Goal: Task Accomplishment & Management: Use online tool/utility

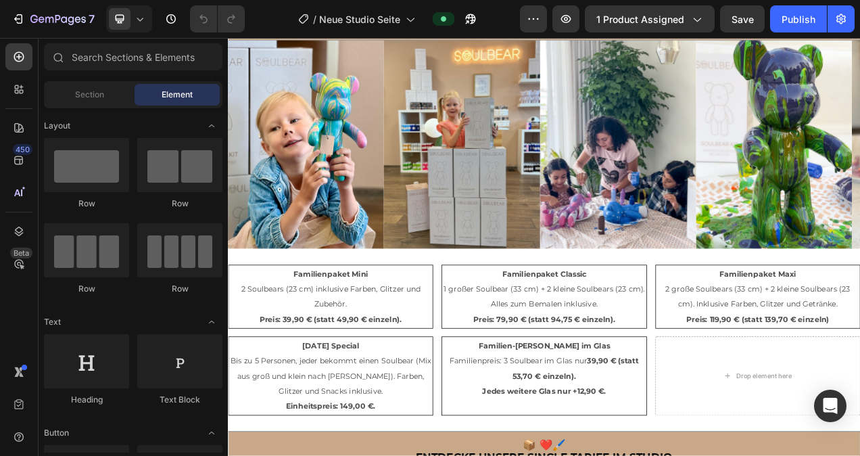
scroll to position [1015, 0]
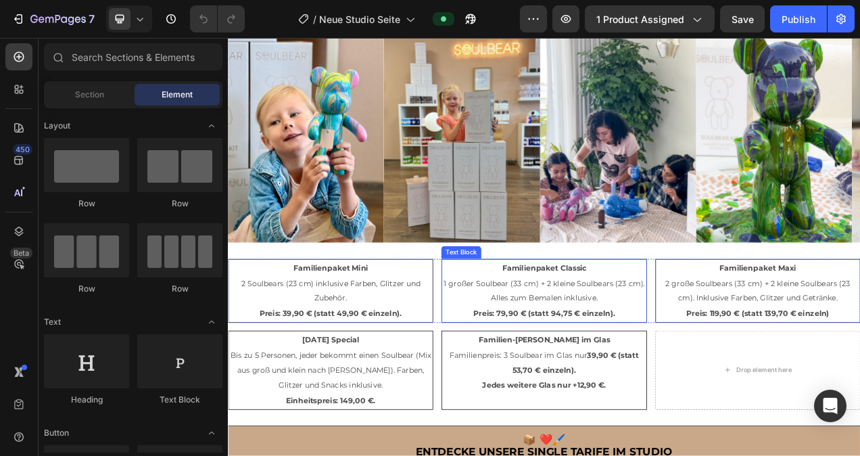
click at [576, 387] on strong "Preis: 79,90 € (statt 94,75 € einzeln)." at bounding box center [633, 391] width 182 height 12
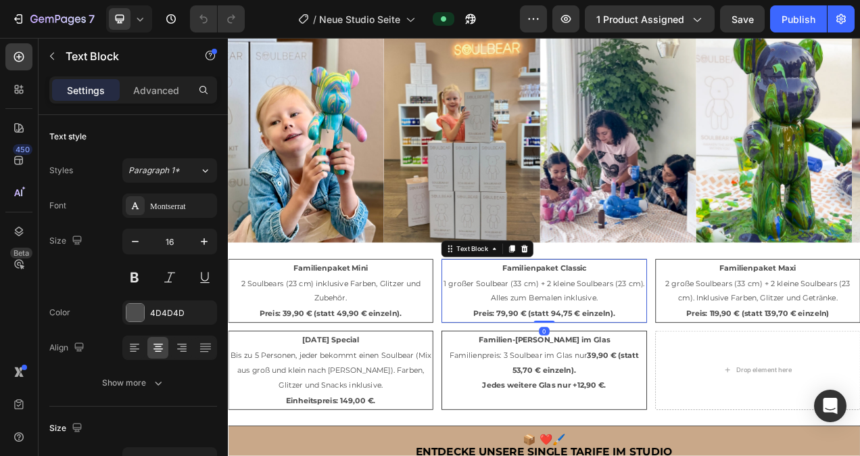
click at [576, 387] on strong "Preis: 79,90 € (statt 94,75 € einzeln)." at bounding box center [633, 391] width 182 height 12
click at [578, 387] on strong "Preis: 79,90 € (statt 94,75 € einzeln)." at bounding box center [633, 391] width 182 height 12
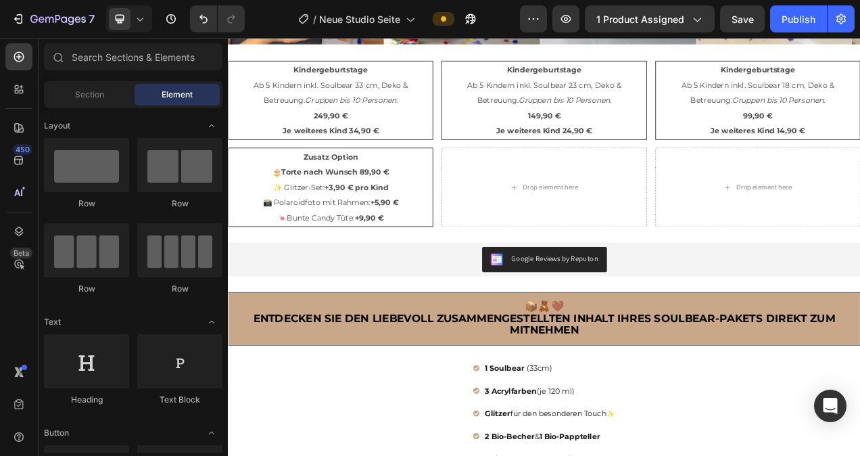
scroll to position [2389, 0]
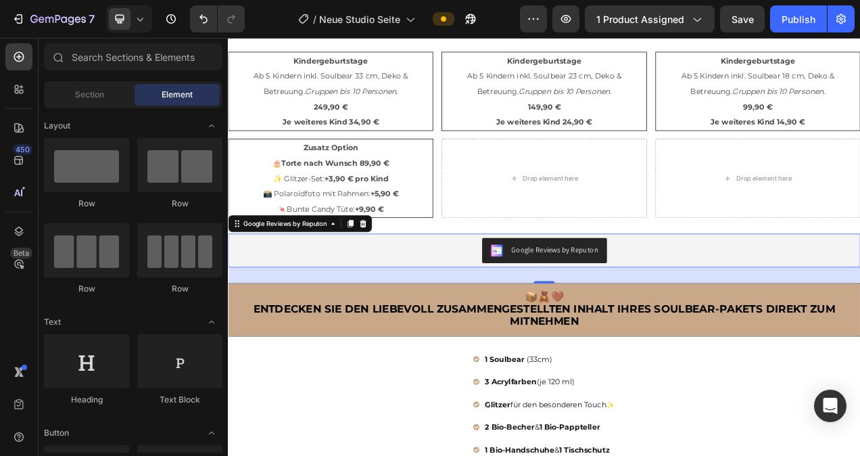
click at [429, 295] on div "Google Reviews by Reputon" at bounding box center [633, 311] width 800 height 32
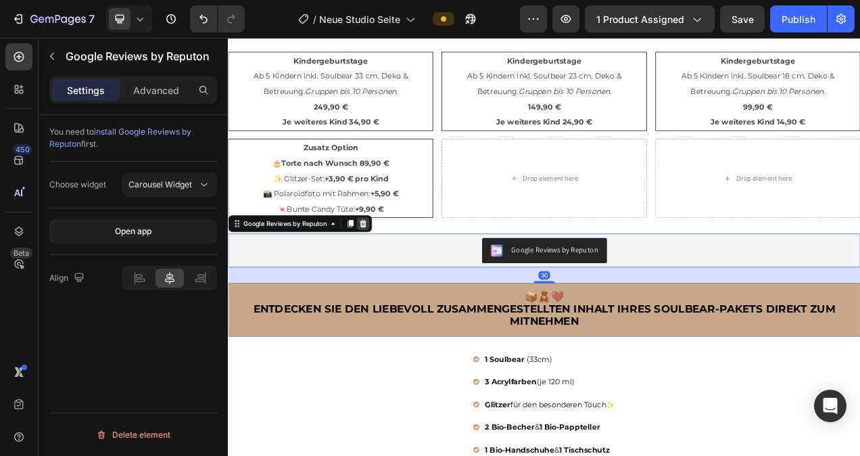
click at [404, 272] on icon at bounding box center [401, 276] width 9 height 9
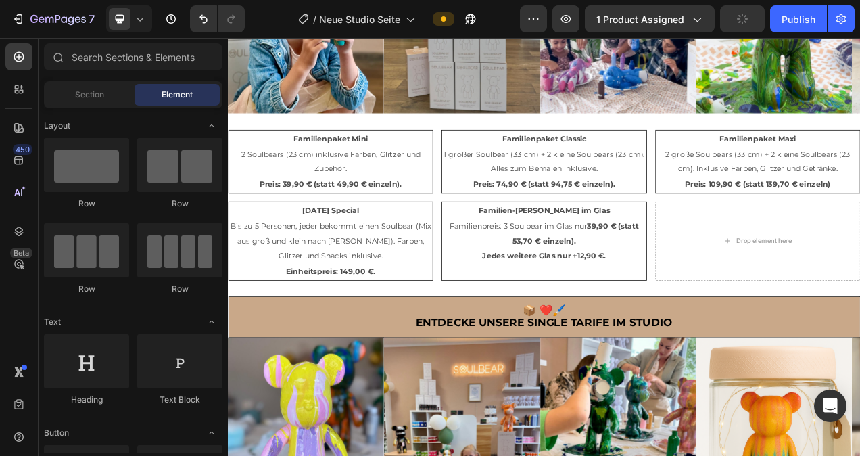
scroll to position [1208, 0]
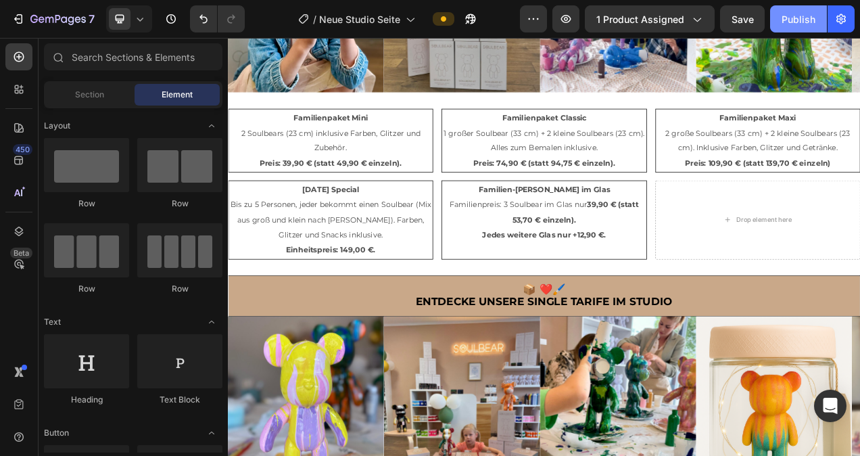
click at [788, 24] on div "Publish" at bounding box center [799, 19] width 34 height 14
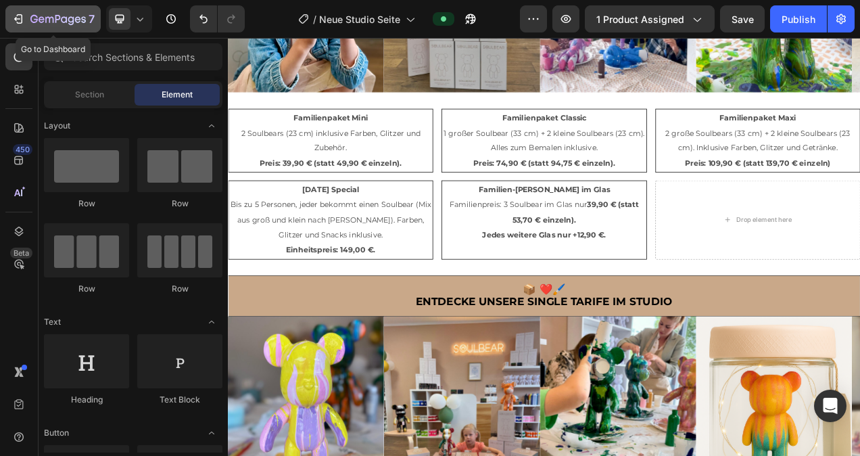
click at [18, 18] on icon "button" at bounding box center [18, 19] width 14 height 14
